Goal: Task Accomplishment & Management: Manage account settings

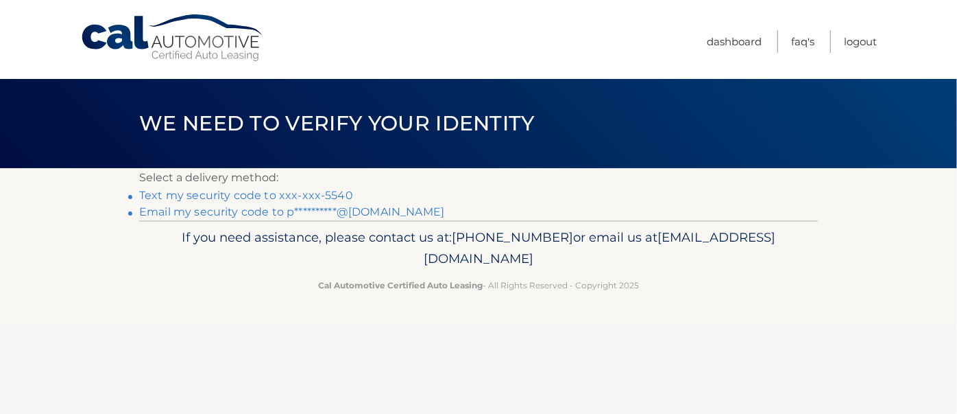
click at [256, 200] on link "Text my security code to xxx-xxx-5540" at bounding box center [246, 195] width 214 height 13
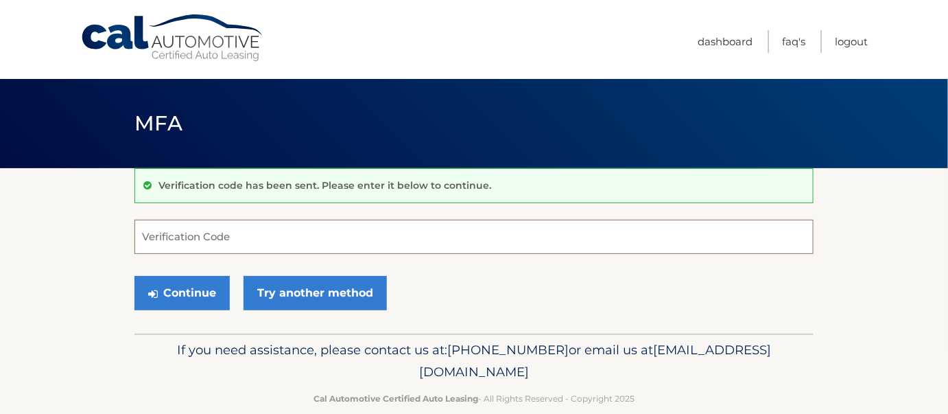
click at [163, 244] on input "Verification Code" at bounding box center [473, 236] width 679 height 34
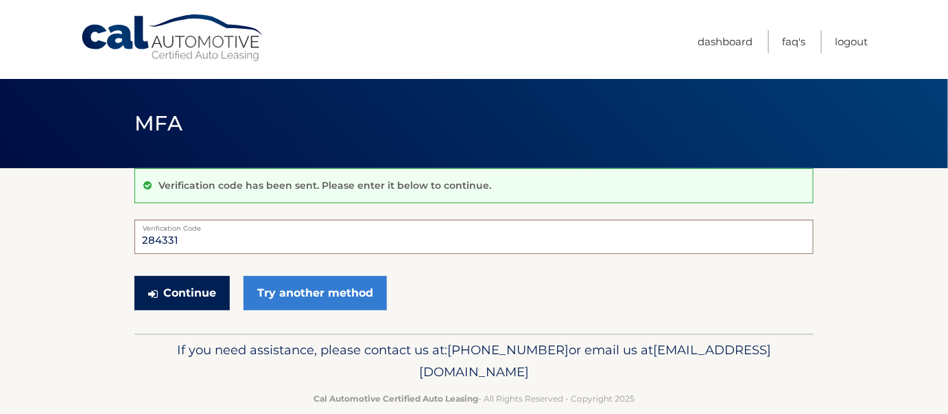
type input "284331"
click at [182, 301] on button "Continue" at bounding box center [181, 293] width 95 height 34
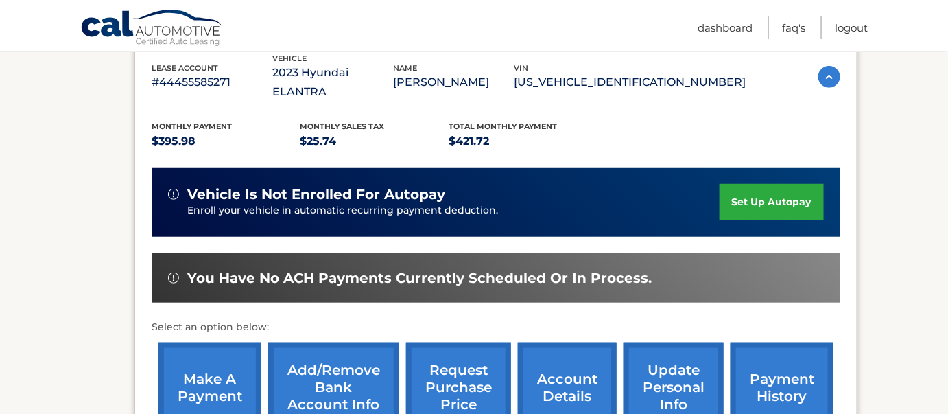
scroll to position [311, 0]
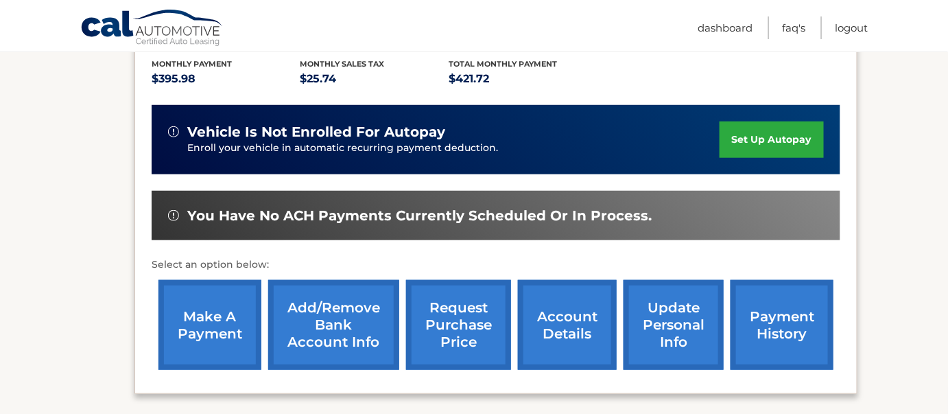
click at [206, 298] on link "make a payment" at bounding box center [209, 325] width 103 height 90
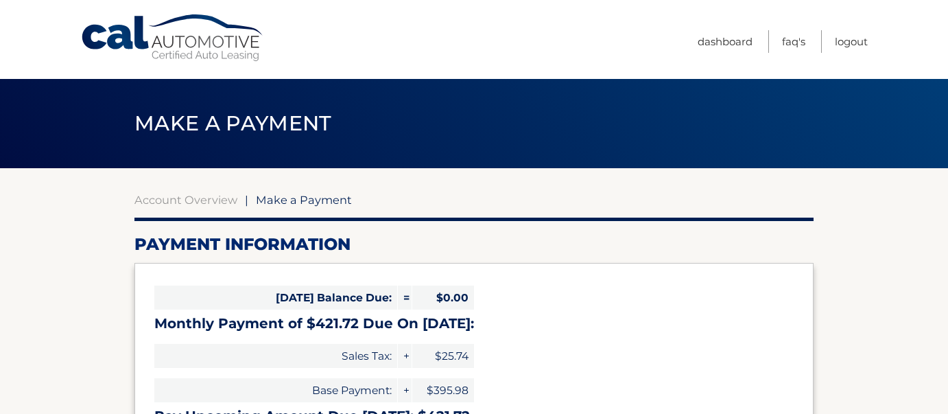
select select "YTg5YmM2NTYtN2VjOS00Yzg4LTg1N2YtODg2NGQwMTBmY2Rk"
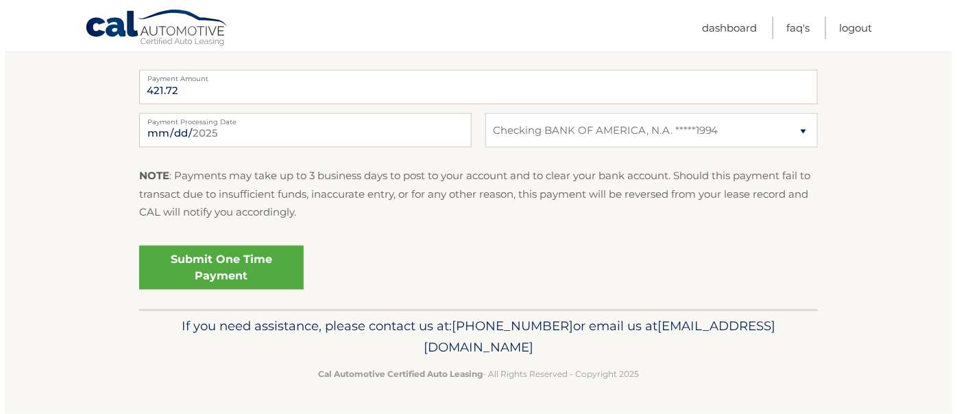
scroll to position [623, 0]
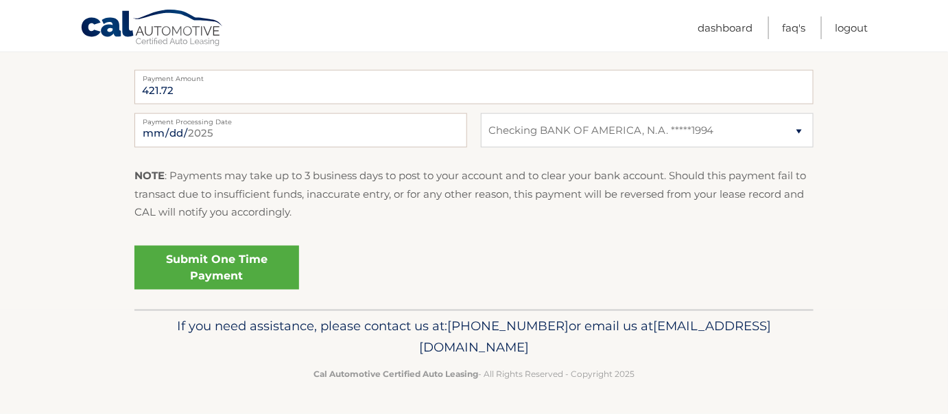
click at [230, 288] on link "Submit One Time Payment" at bounding box center [216, 268] width 165 height 44
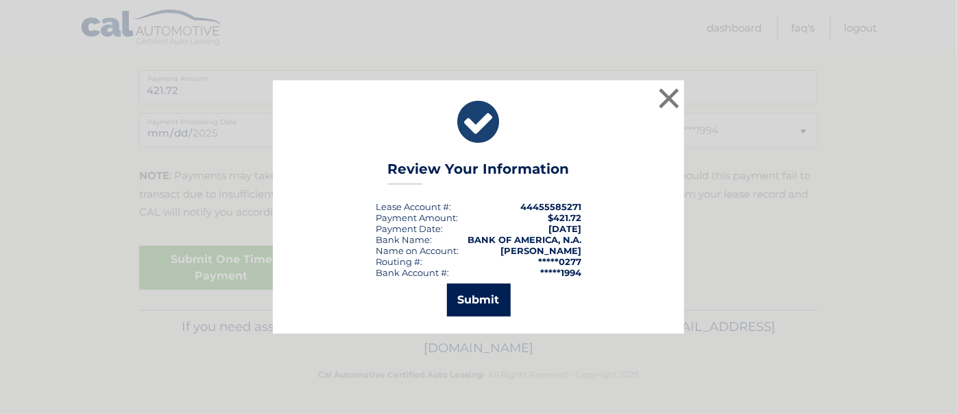
click at [481, 295] on button "Submit" at bounding box center [479, 299] width 64 height 33
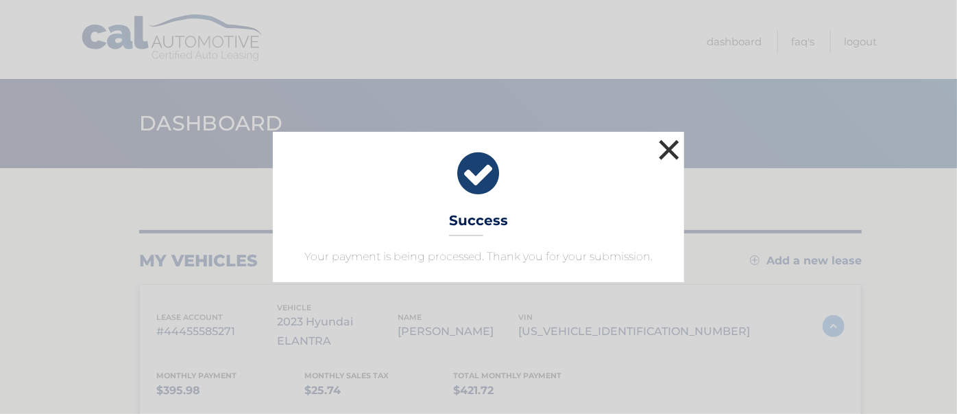
click at [673, 136] on button "×" at bounding box center [669, 149] width 27 height 27
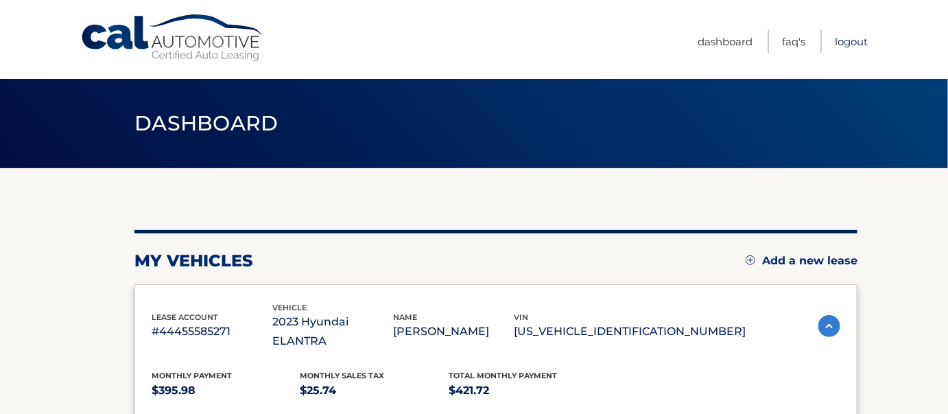
click at [859, 45] on link "Logout" at bounding box center [851, 41] width 33 height 23
